Goal: Use online tool/utility: Utilize a website feature to perform a specific function

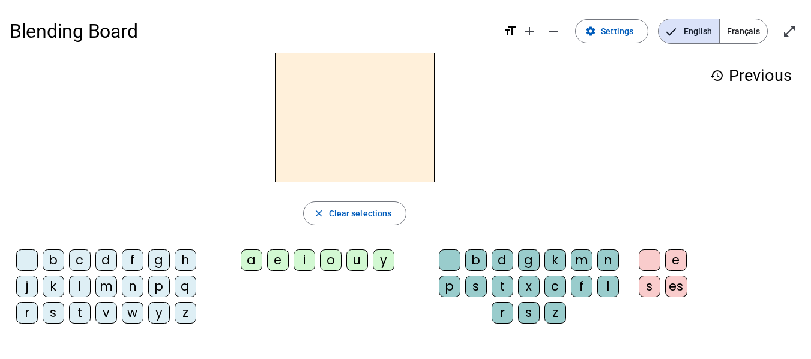
click at [77, 288] on div "l" at bounding box center [80, 287] width 22 height 22
click at [247, 256] on div "a" at bounding box center [252, 261] width 22 height 22
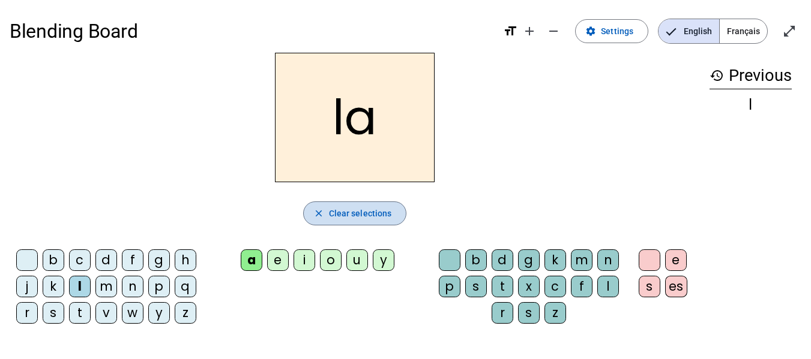
click at [335, 215] on span "Clear selections" at bounding box center [360, 213] width 63 height 14
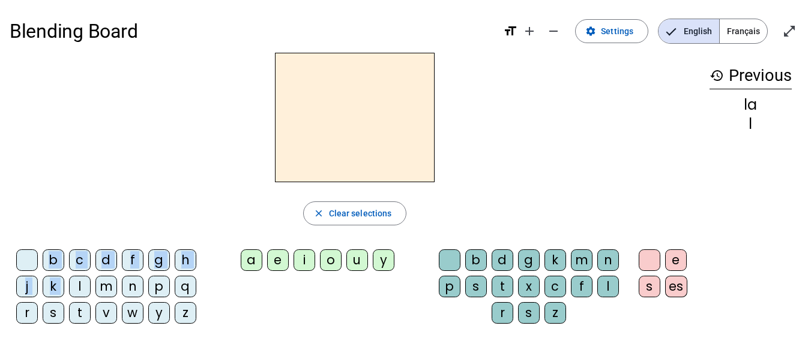
drag, startPoint x: 78, startPoint y: 282, endPoint x: 370, endPoint y: 127, distance: 330.7
click at [370, 127] on div "close Clear selections b c d f g h j k l m n p q r s t v w y z a e i o u y b d …" at bounding box center [355, 193] width 690 height 281
click at [73, 277] on div "l" at bounding box center [80, 287] width 22 height 22
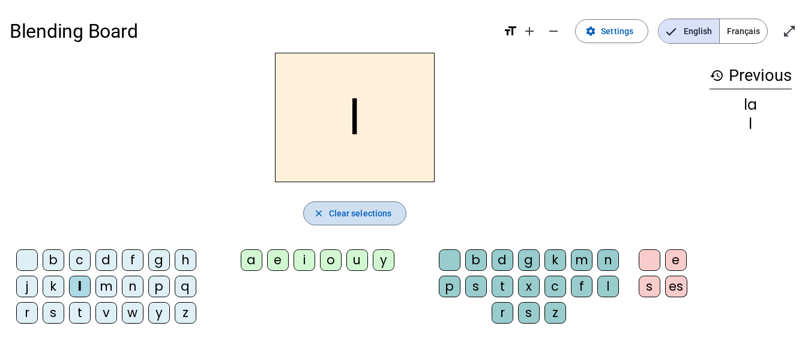
click at [384, 209] on span "Clear selections" at bounding box center [360, 213] width 63 height 14
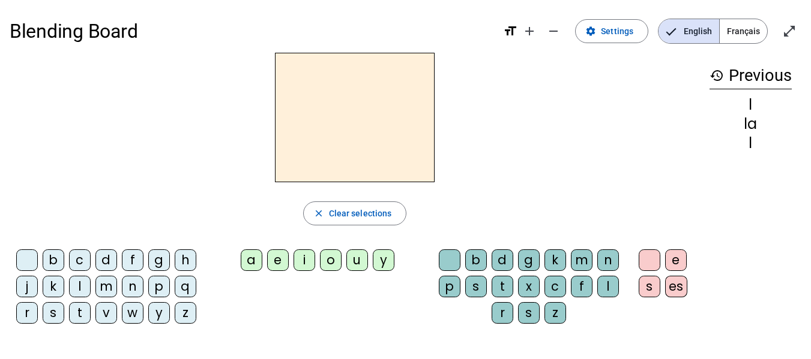
click at [508, 281] on div "t" at bounding box center [502, 287] width 22 height 22
click at [279, 265] on div "e" at bounding box center [278, 261] width 22 height 22
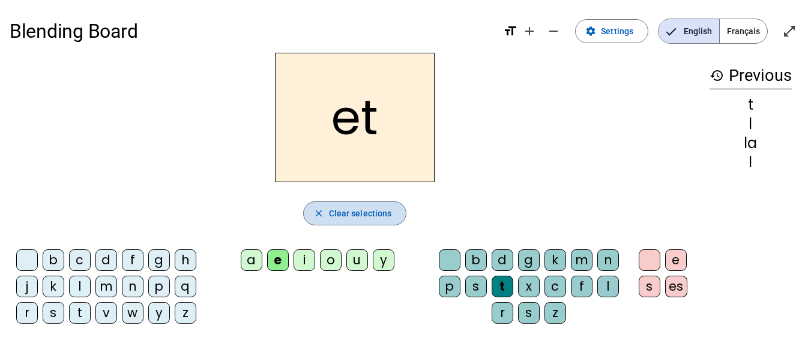
click at [352, 217] on span "Clear selections" at bounding box center [360, 213] width 63 height 14
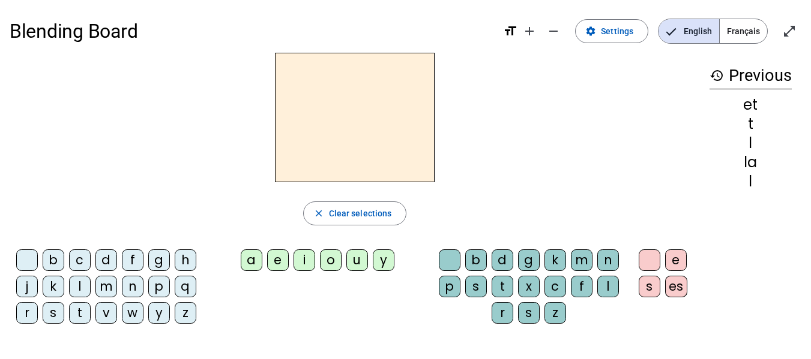
click at [503, 287] on div "t" at bounding box center [502, 287] width 22 height 22
click at [278, 259] on div "e" at bounding box center [278, 261] width 22 height 22
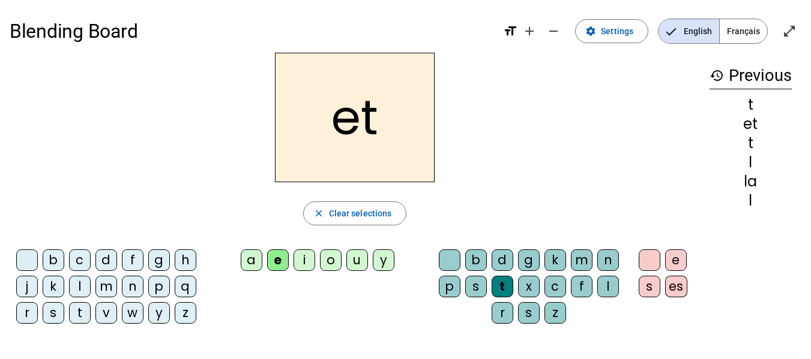
click at [342, 120] on h2 "et" at bounding box center [355, 118] width 160 height 130
click at [331, 208] on span "Clear selections" at bounding box center [360, 213] width 63 height 14
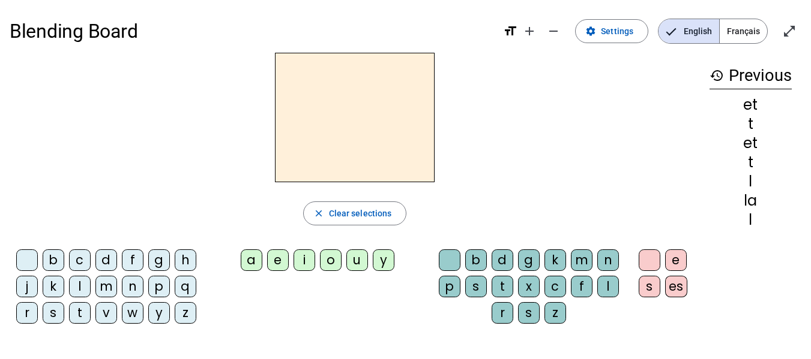
click at [275, 256] on div "e" at bounding box center [278, 261] width 22 height 22
click at [503, 280] on div "t" at bounding box center [502, 287] width 22 height 22
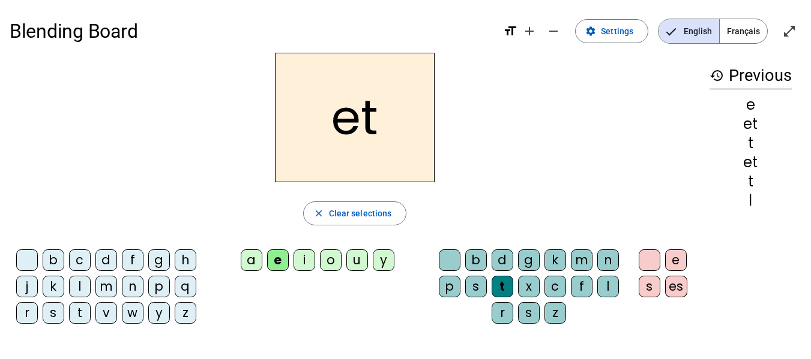
click at [285, 253] on div "e" at bounding box center [278, 261] width 22 height 22
click at [280, 257] on div "e" at bounding box center [278, 261] width 22 height 22
click at [341, 209] on span "Clear selections" at bounding box center [360, 213] width 63 height 14
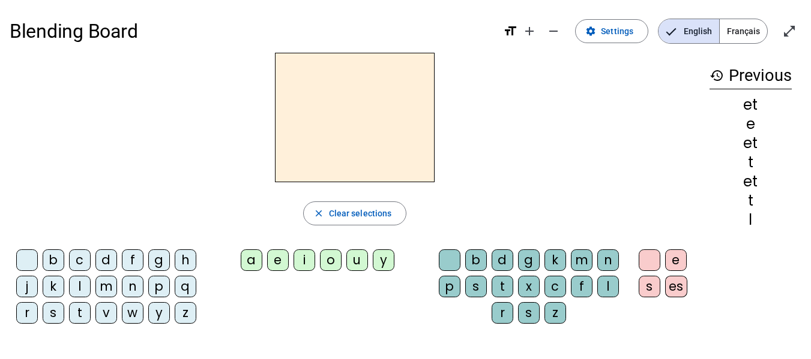
click at [356, 154] on h2 at bounding box center [355, 118] width 160 height 130
click at [508, 283] on div "t" at bounding box center [502, 287] width 22 height 22
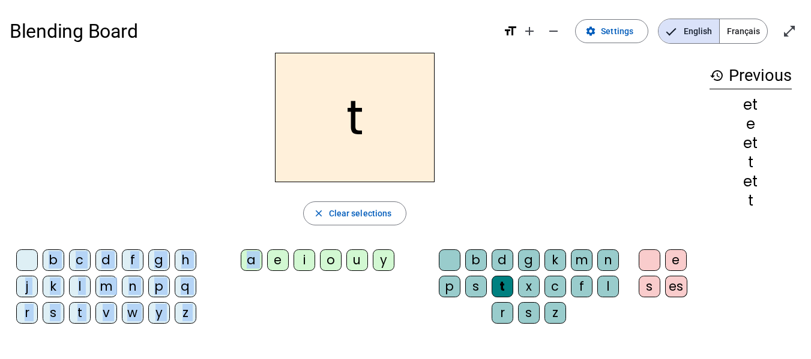
drag, startPoint x: 276, startPoint y: 259, endPoint x: 383, endPoint y: 160, distance: 145.6
click at [383, 160] on div "t close Clear selections b c d f g h j k l m n p q r s t v w y z a e i o u y b …" at bounding box center [355, 193] width 690 height 281
click at [362, 203] on span "button" at bounding box center [355, 213] width 103 height 29
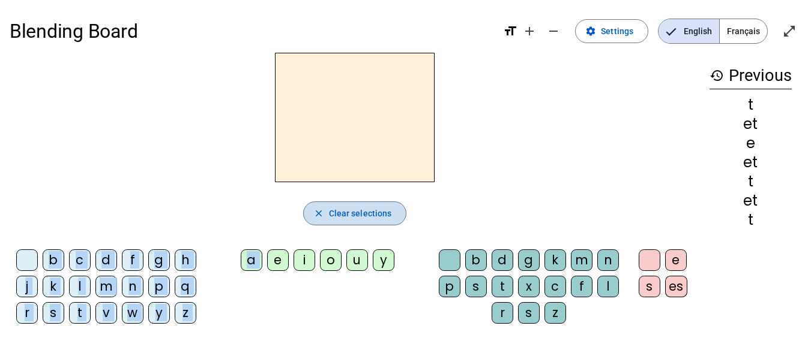
click at [366, 215] on span "Clear selections" at bounding box center [360, 213] width 63 height 14
